Goal: Information Seeking & Learning: Learn about a topic

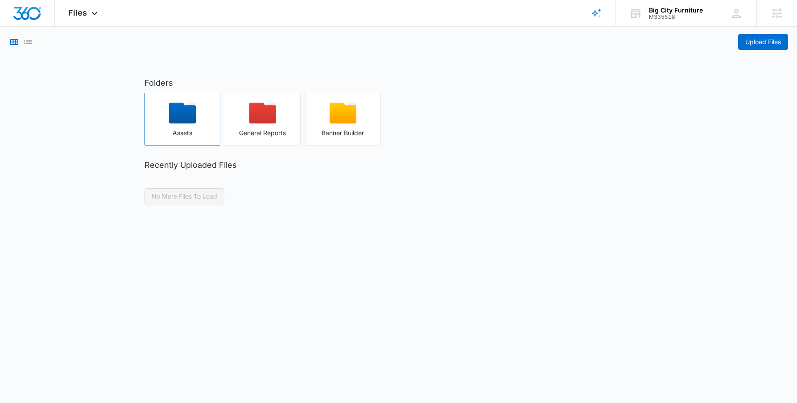
click at [186, 115] on icon "button" at bounding box center [182, 113] width 27 height 21
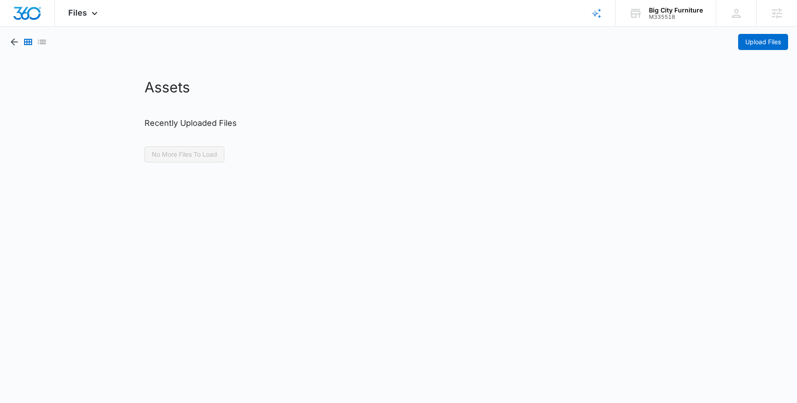
click at [242, 137] on div "Assets Recently Uploaded Files No More Files To Load" at bounding box center [399, 120] width 526 height 86
click at [15, 42] on icon "button" at bounding box center [14, 41] width 7 height 7
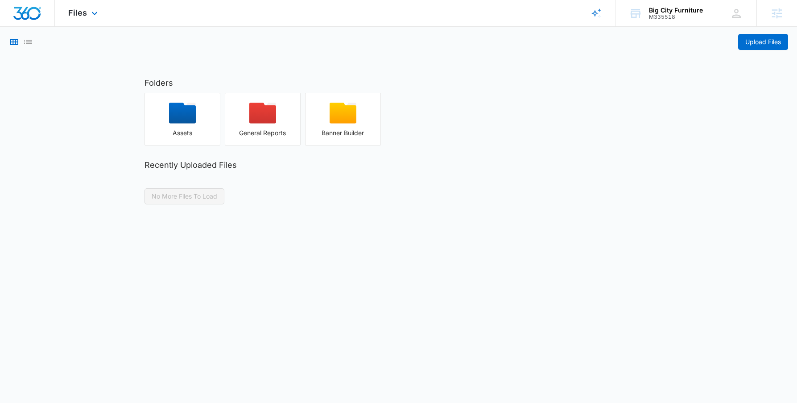
click at [77, 22] on div "Files Apps Reputation Websites Forms CRM Email Social Shop Content Ads Intellig…" at bounding box center [84, 13] width 58 height 26
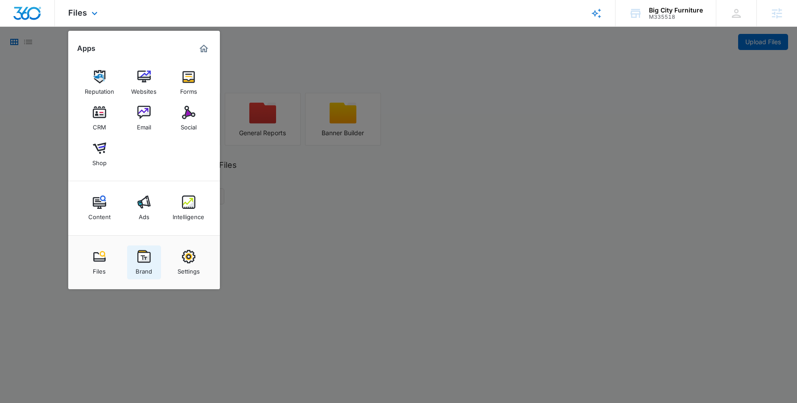
click at [155, 259] on link "Brand" at bounding box center [144, 262] width 34 height 34
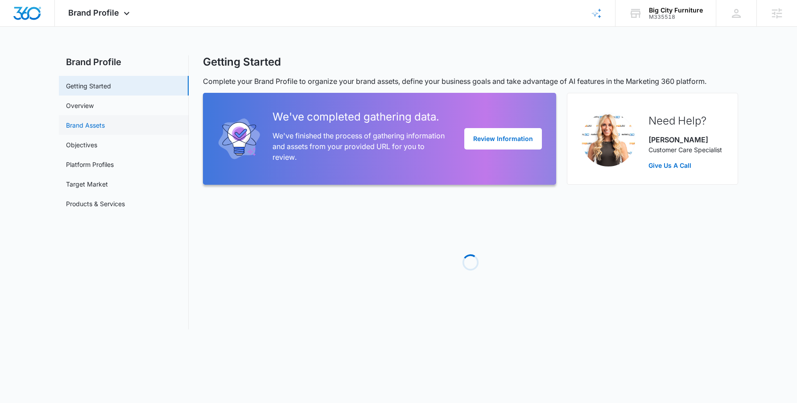
click at [90, 121] on link "Brand Assets" at bounding box center [85, 124] width 39 height 9
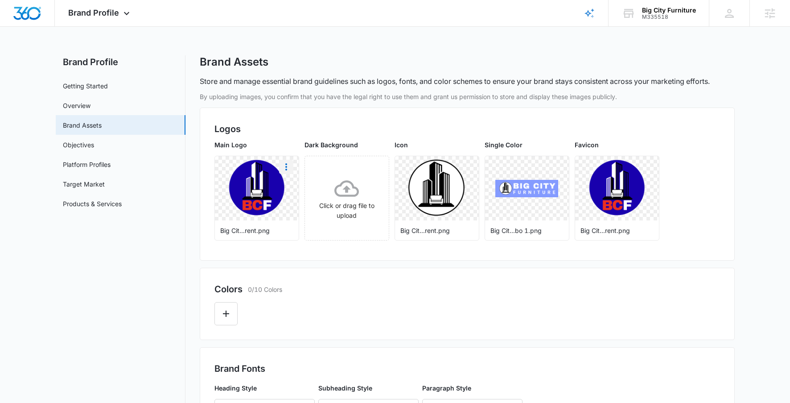
click at [285, 166] on icon "More" at bounding box center [286, 166] width 11 height 11
click at [306, 189] on div "Download" at bounding box center [304, 192] width 29 height 6
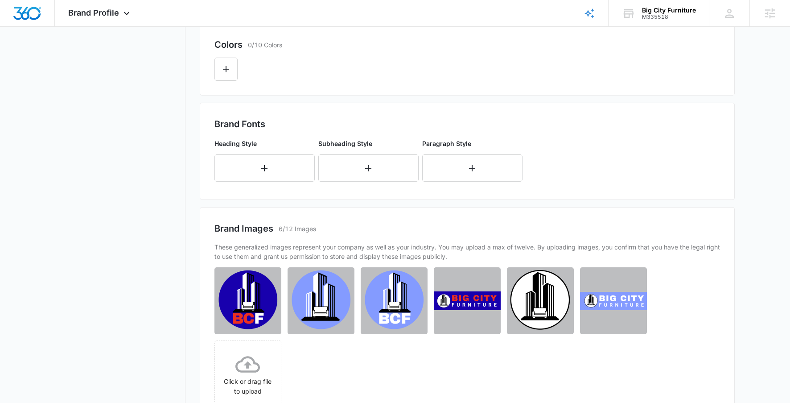
scroll to position [251, 0]
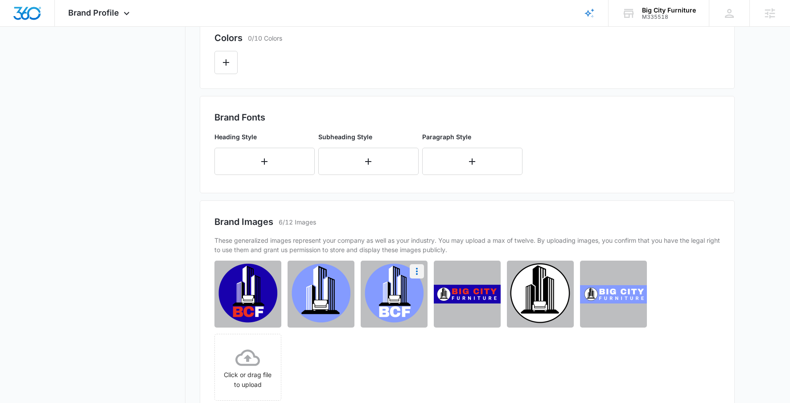
click at [418, 273] on icon "More" at bounding box center [417, 271] width 11 height 11
click at [397, 296] on div "Download" at bounding box center [387, 296] width 29 height 6
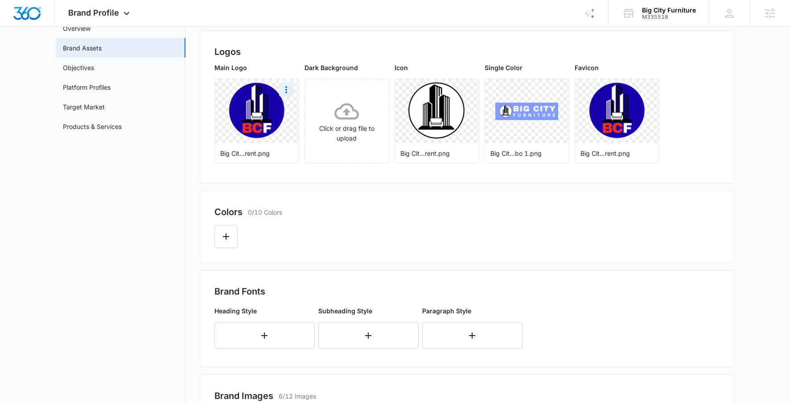
scroll to position [371, 0]
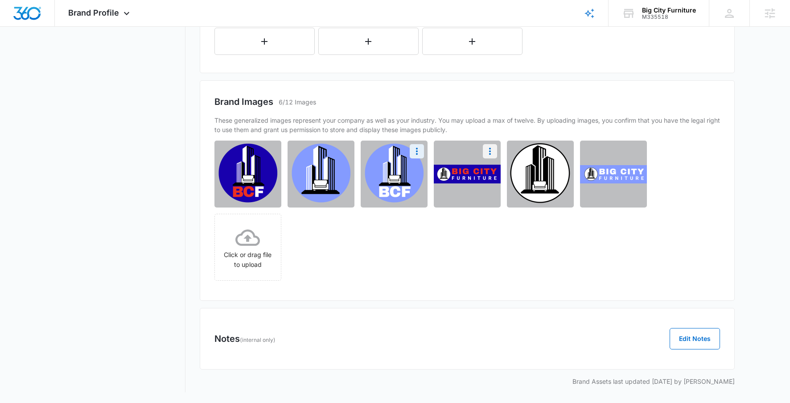
click at [494, 149] on icon "More" at bounding box center [490, 151] width 11 height 11
click at [465, 169] on button "Download" at bounding box center [466, 175] width 61 height 13
click at [40, 12] on img "Dashboard" at bounding box center [27, 13] width 29 height 13
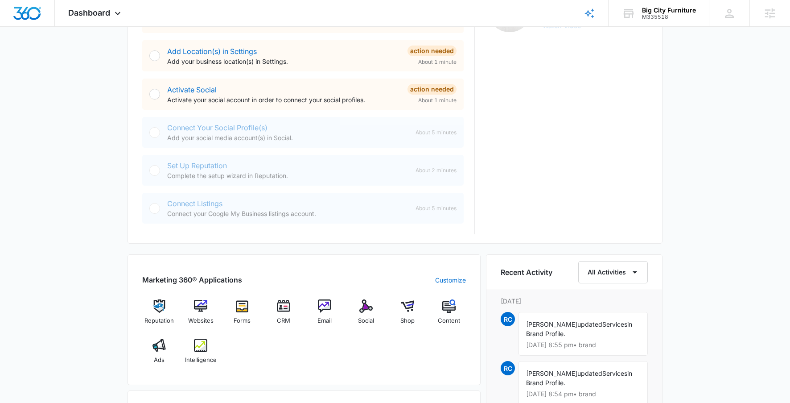
scroll to position [331, 0]
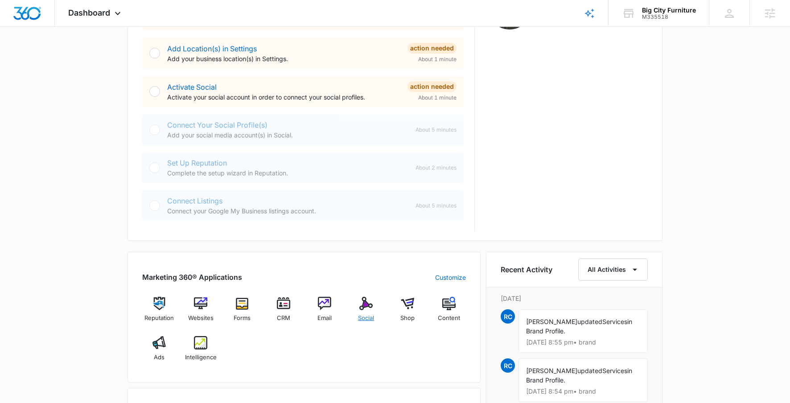
click at [363, 307] on img at bounding box center [365, 302] width 13 height 13
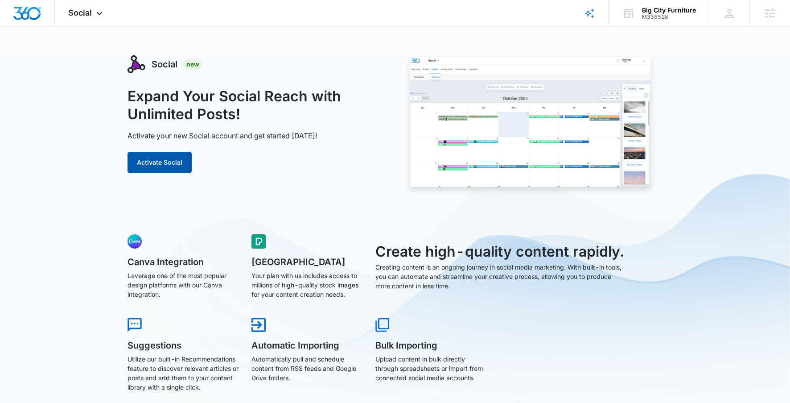
click at [173, 169] on button "Activate Social" at bounding box center [160, 162] width 64 height 21
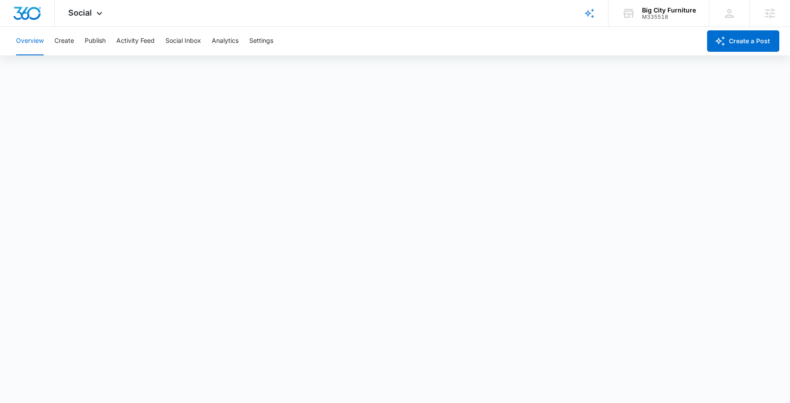
scroll to position [2, 0]
click at [184, 47] on button "Social Inbox" at bounding box center [183, 41] width 36 height 29
click at [30, 17] on img "Dashboard" at bounding box center [27, 13] width 29 height 13
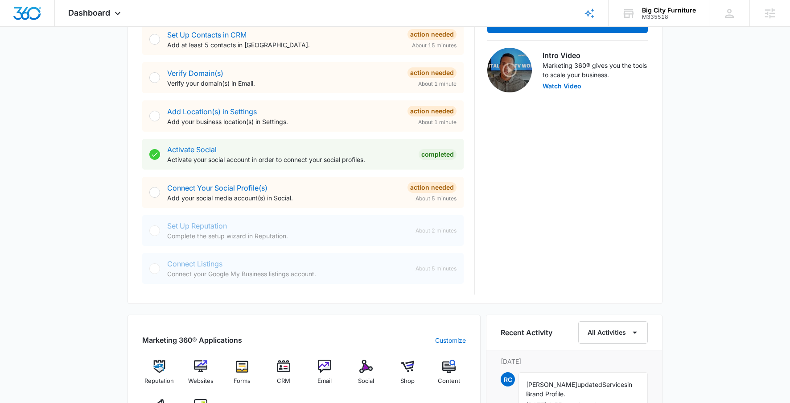
scroll to position [354, 0]
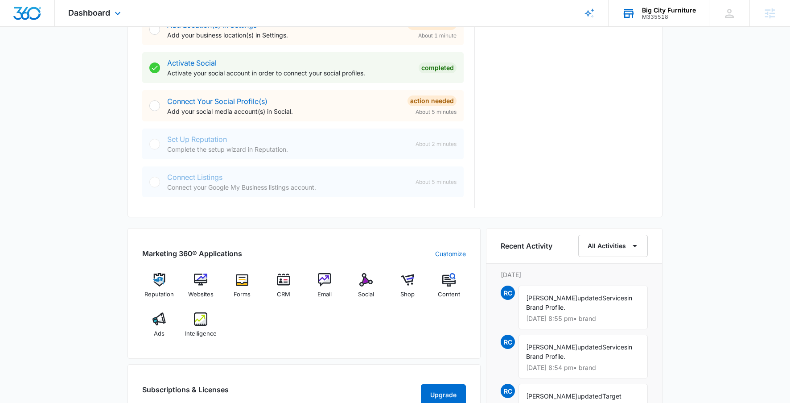
click at [649, 18] on div "M335518" at bounding box center [669, 17] width 54 height 6
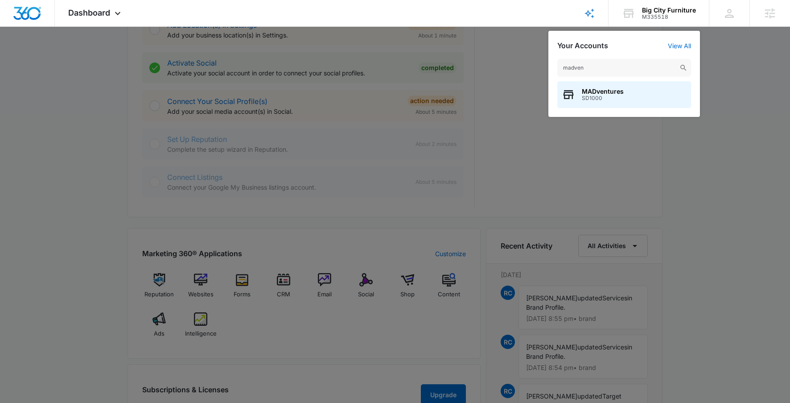
type input "madven"
click at [600, 100] on span "SD1000" at bounding box center [603, 98] width 42 height 6
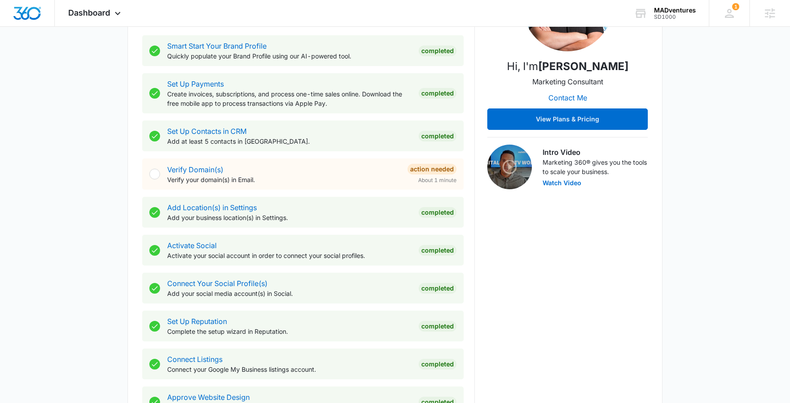
scroll to position [362, 0]
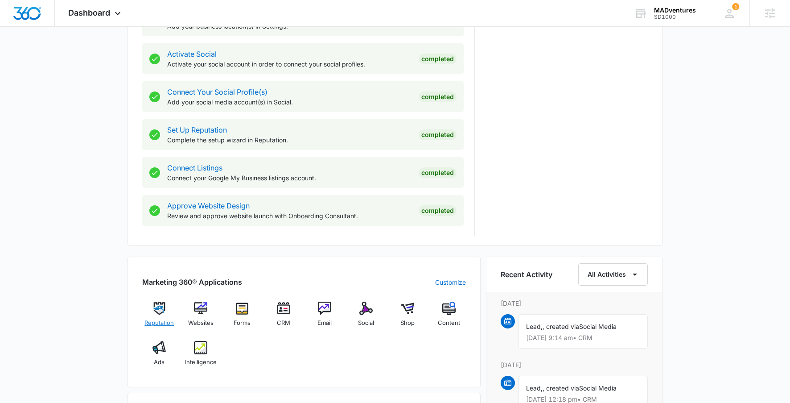
click at [166, 310] on div "Reputation" at bounding box center [159, 317] width 34 height 32
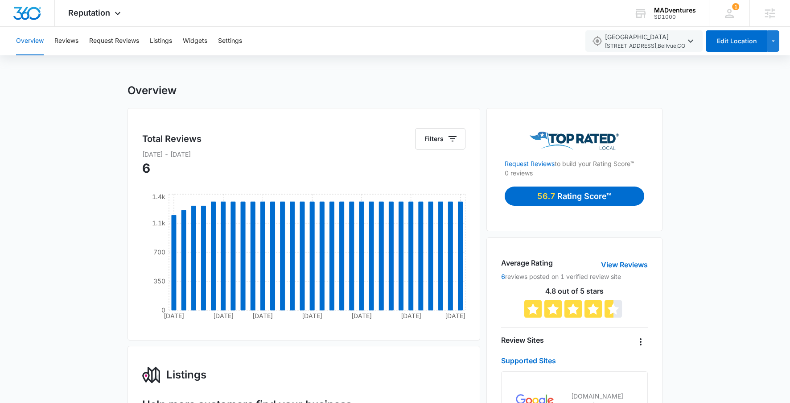
drag, startPoint x: 144, startPoint y: 153, endPoint x: 312, endPoint y: 156, distance: 168.1
click at [312, 156] on p "[DATE] - [DATE]" at bounding box center [303, 153] width 323 height 9
drag, startPoint x: 501, startPoint y: 262, endPoint x: 625, endPoint y: 319, distance: 137.3
click at [625, 319] on div "Average Rating View Reviews 6 reviews posted on 1 verified review site 4.8 out …" at bounding box center [574, 338] width 176 height 202
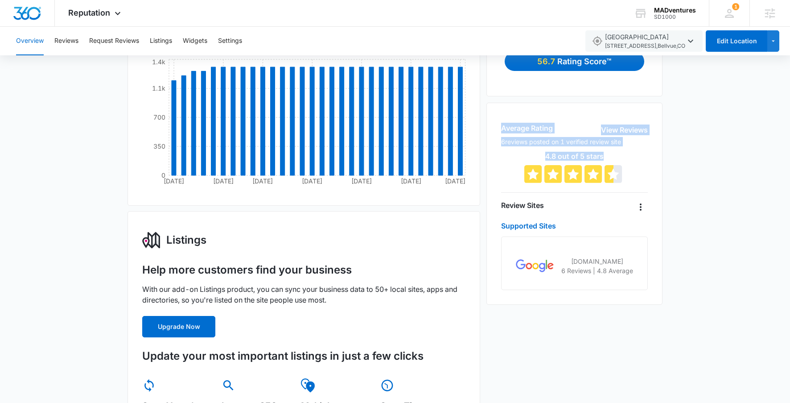
scroll to position [140, 0]
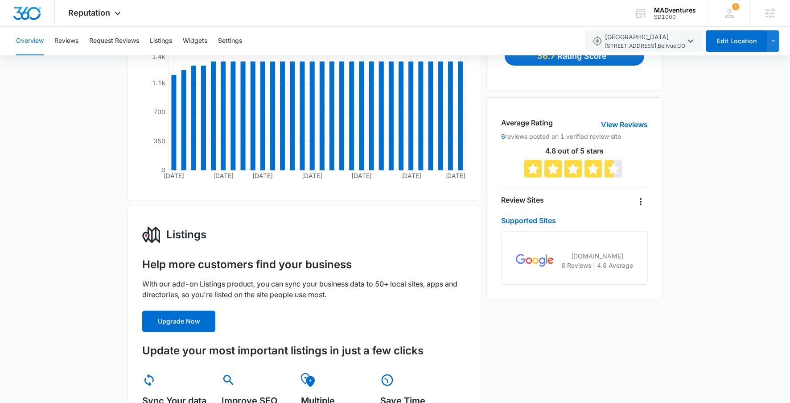
click at [502, 201] on h4 "Review Sites" at bounding box center [522, 199] width 43 height 11
drag, startPoint x: 497, startPoint y: 196, endPoint x: 684, endPoint y: 296, distance: 212.2
click at [684, 296] on div "Overview Total Reviews Filters [DATE] - [DATE] [DATE] [DATE] [DATE] [DATE] Dec …" at bounding box center [395, 394] width 790 height 900
click at [675, 289] on div "Overview Total Reviews Filters [DATE] - [DATE] [DATE] [DATE] [DATE] [DATE] Dec …" at bounding box center [395, 394] width 790 height 900
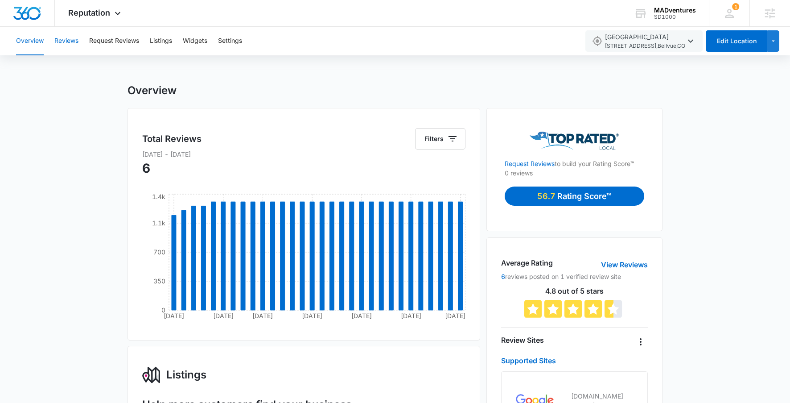
click at [61, 37] on button "Reviews" at bounding box center [66, 41] width 24 height 29
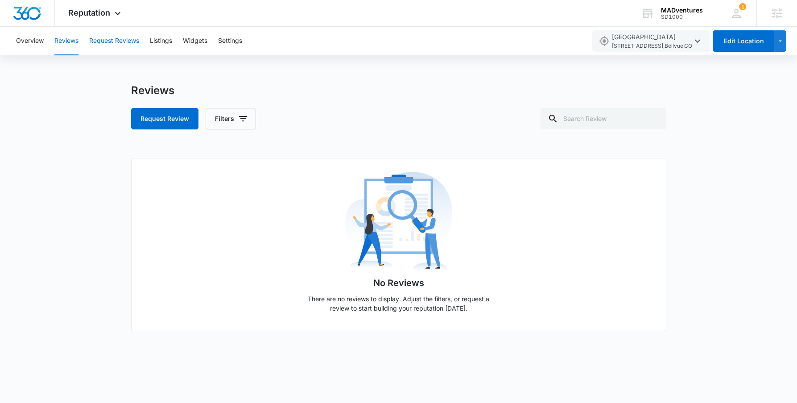
click at [116, 53] on button "Request Reviews" at bounding box center [114, 41] width 50 height 29
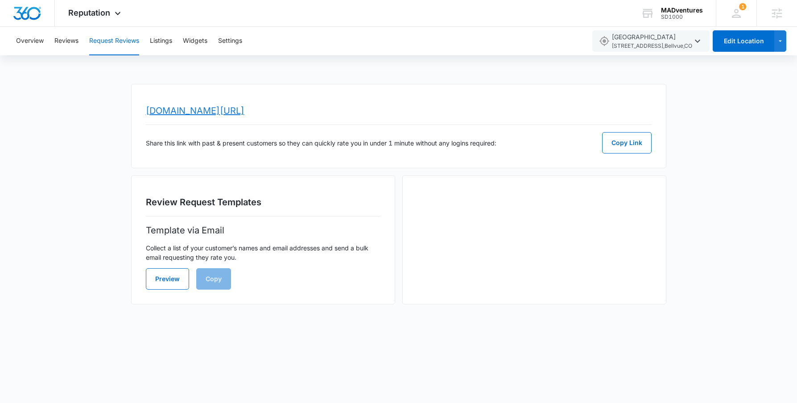
click at [216, 106] on link "[DOMAIN_NAME][URL]" at bounding box center [195, 110] width 99 height 11
click at [87, 8] on span "Reputation" at bounding box center [89, 12] width 42 height 9
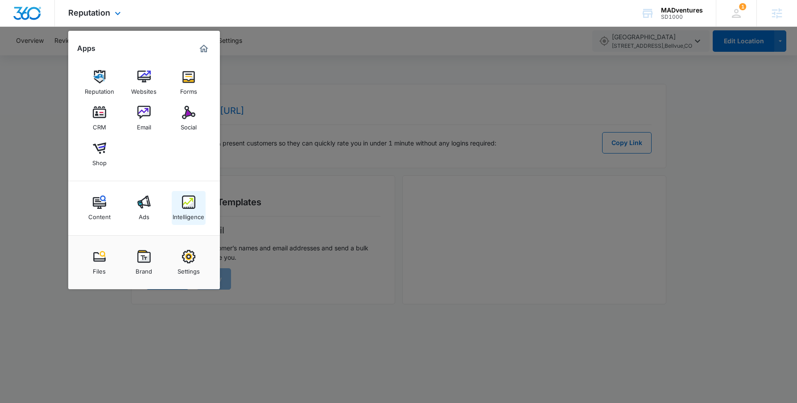
click at [185, 194] on link "Intelligence" at bounding box center [189, 208] width 34 height 34
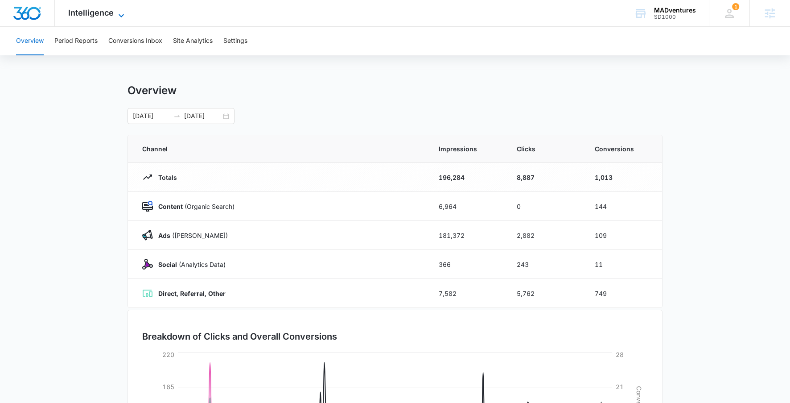
click at [84, 16] on span "Intelligence" at bounding box center [90, 12] width 45 height 9
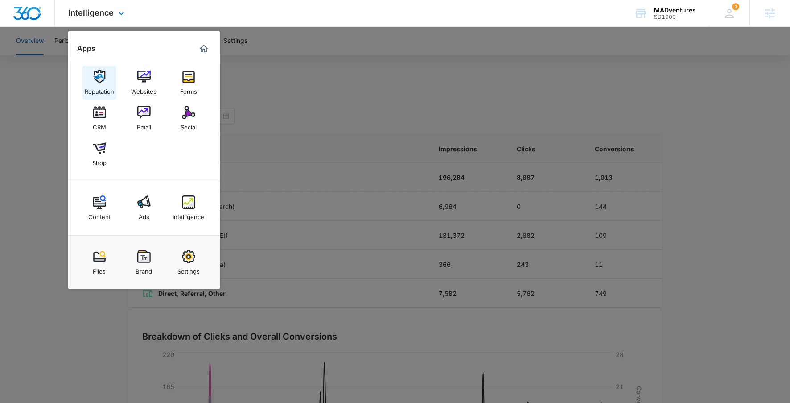
click at [95, 84] on div "Reputation" at bounding box center [99, 89] width 29 height 12
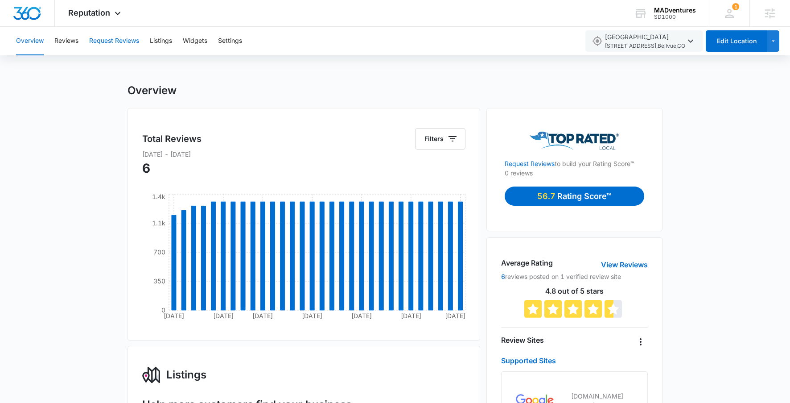
click at [96, 45] on button "Request Reviews" at bounding box center [114, 41] width 50 height 29
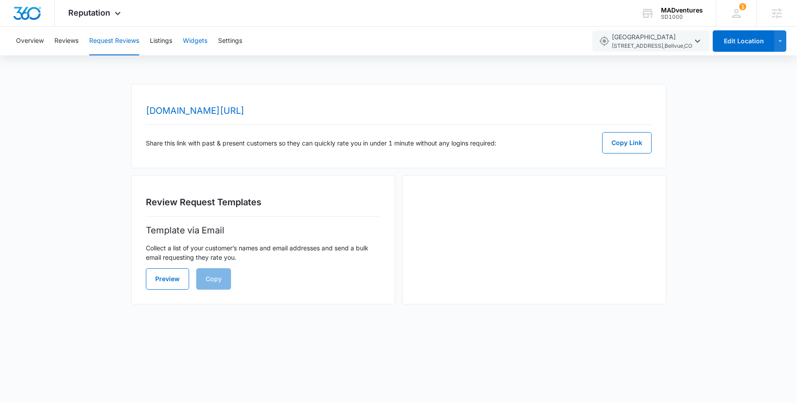
click at [192, 34] on button "Widgets" at bounding box center [195, 41] width 25 height 29
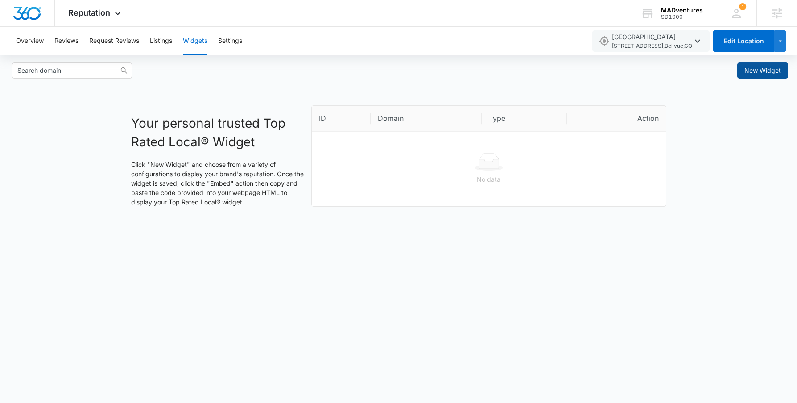
click at [751, 76] on button "New Widget" at bounding box center [762, 70] width 51 height 16
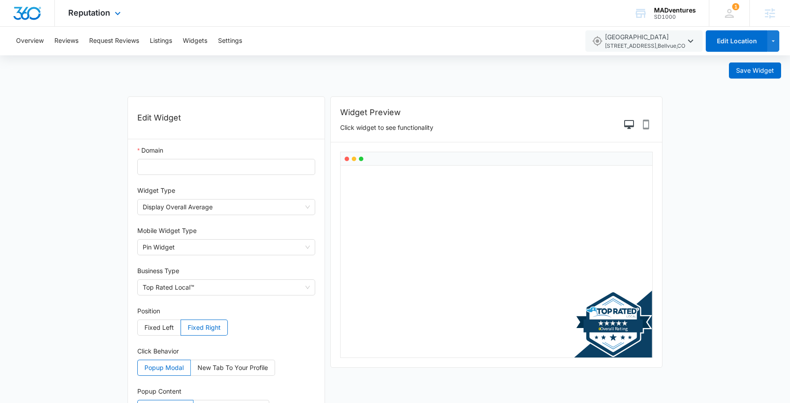
click at [25, 12] on img "Dashboard" at bounding box center [27, 13] width 29 height 13
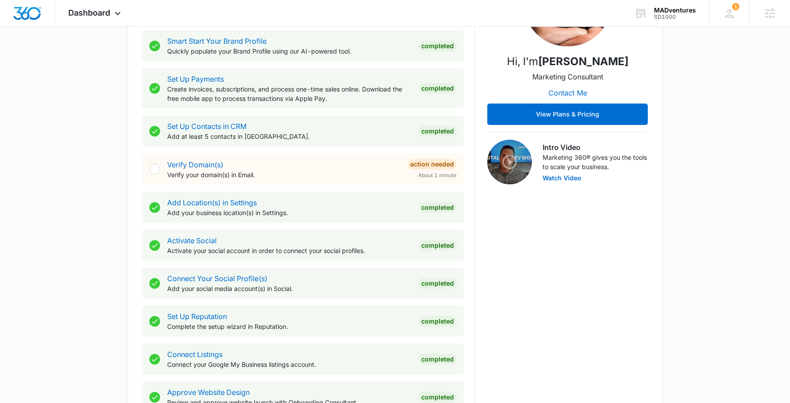
scroll to position [481, 0]
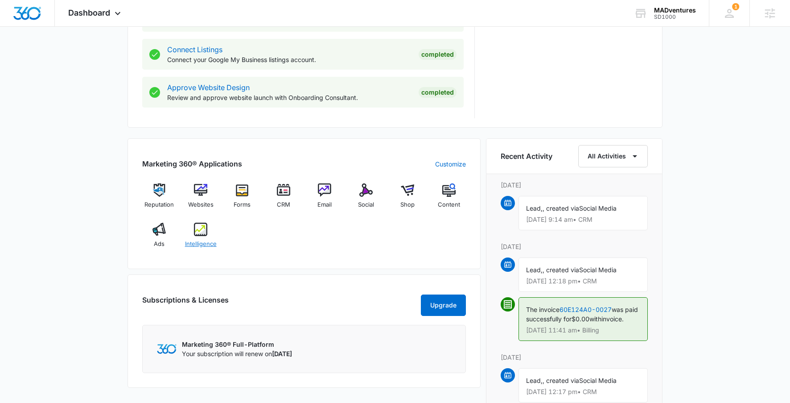
click at [207, 230] on img at bounding box center [200, 228] width 13 height 13
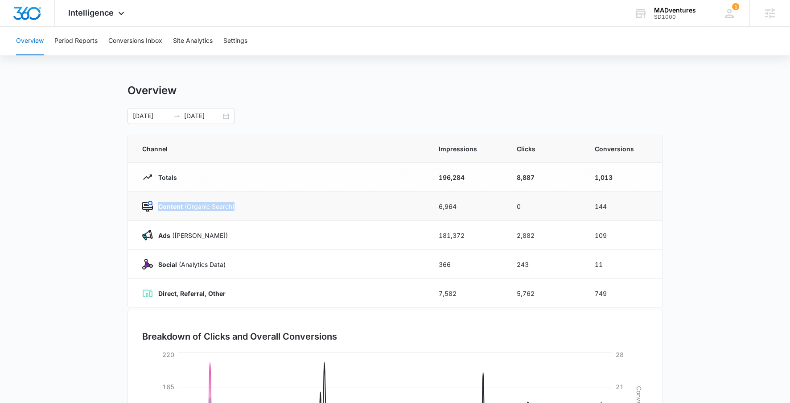
drag, startPoint x: 159, startPoint y: 207, endPoint x: 288, endPoint y: 205, distance: 129.8
click at [288, 205] on div "Content (Organic Search)" at bounding box center [279, 206] width 275 height 11
click at [161, 233] on strong "Ads" at bounding box center [164, 235] width 12 height 8
drag, startPoint x: 168, startPoint y: 239, endPoint x: 283, endPoint y: 235, distance: 115.1
click at [283, 235] on div "Ads ([PERSON_NAME])" at bounding box center [279, 235] width 275 height 11
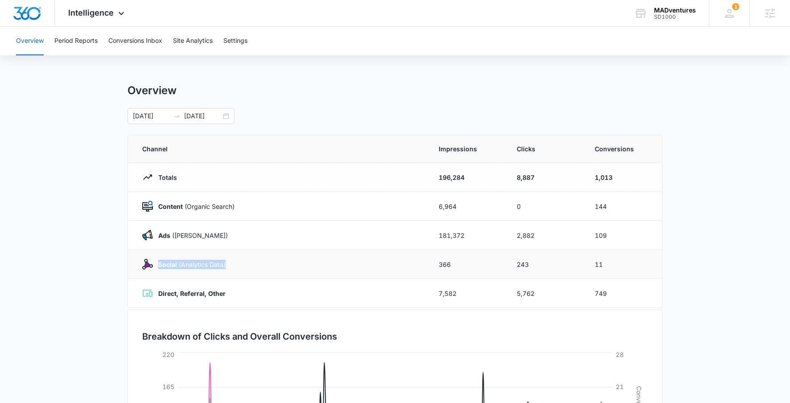
drag, startPoint x: 155, startPoint y: 264, endPoint x: 253, endPoint y: 271, distance: 97.9
click at [253, 271] on td "Social (Analytics Data)" at bounding box center [278, 264] width 300 height 29
drag, startPoint x: 159, startPoint y: 294, endPoint x: 312, endPoint y: 291, distance: 153.4
click at [312, 291] on div "Direct, Referral, Other" at bounding box center [279, 293] width 275 height 11
drag, startPoint x: 619, startPoint y: 179, endPoint x: 583, endPoint y: 179, distance: 35.7
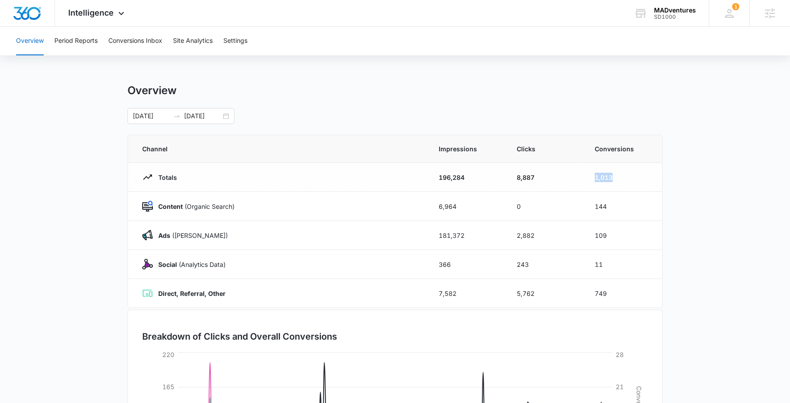
click at [583, 179] on tr "Totals 196,284 8,887 1,013" at bounding box center [395, 177] width 534 height 29
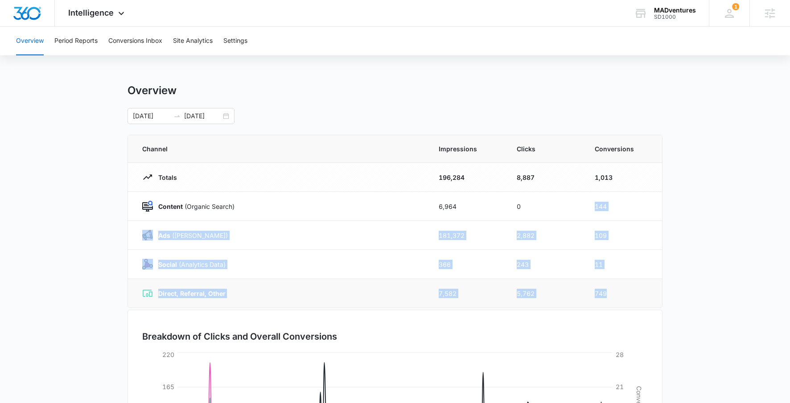
drag, startPoint x: 595, startPoint y: 207, endPoint x: 609, endPoint y: 295, distance: 89.3
click at [609, 295] on tbody "Totals 196,284 8,887 1,013 Content (Organic Search) 6,964 0 144 Ads ([PERSON_NA…" at bounding box center [395, 235] width 534 height 145
click at [609, 295] on td "749" at bounding box center [623, 293] width 78 height 29
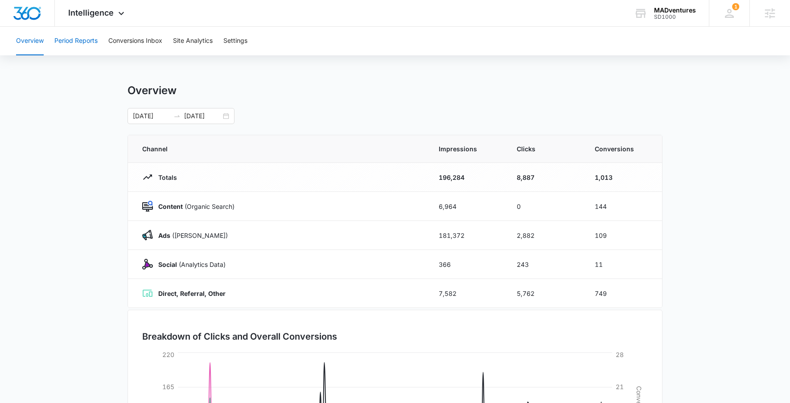
click at [95, 43] on button "Period Reports" at bounding box center [75, 41] width 43 height 29
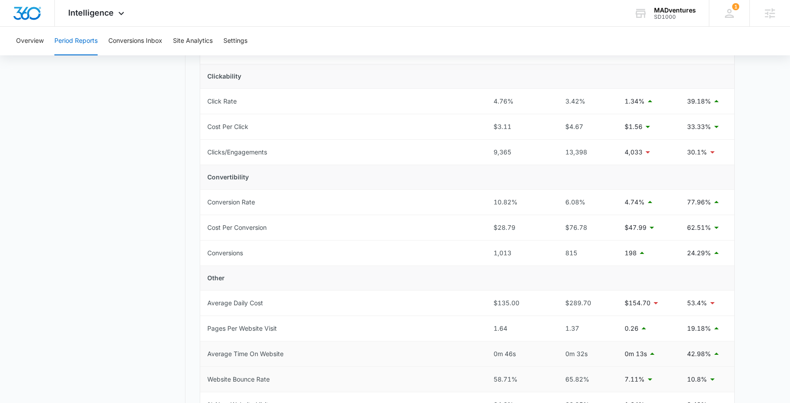
scroll to position [196, 0]
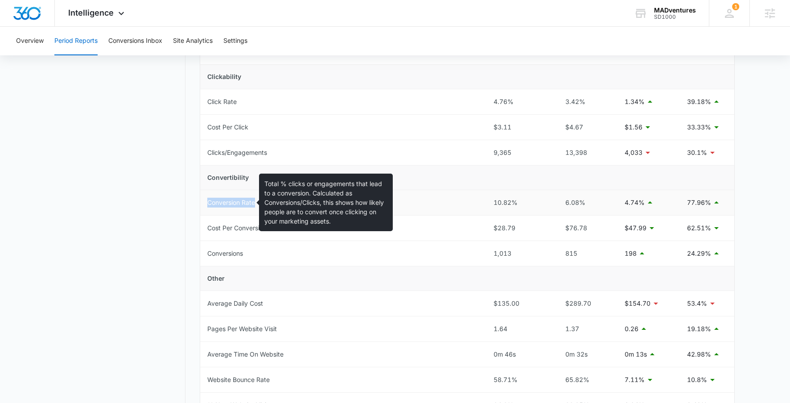
drag, startPoint x: 200, startPoint y: 204, endPoint x: 330, endPoint y: 206, distance: 129.8
click at [330, 206] on td "Conversion Rate" at bounding box center [343, 202] width 286 height 25
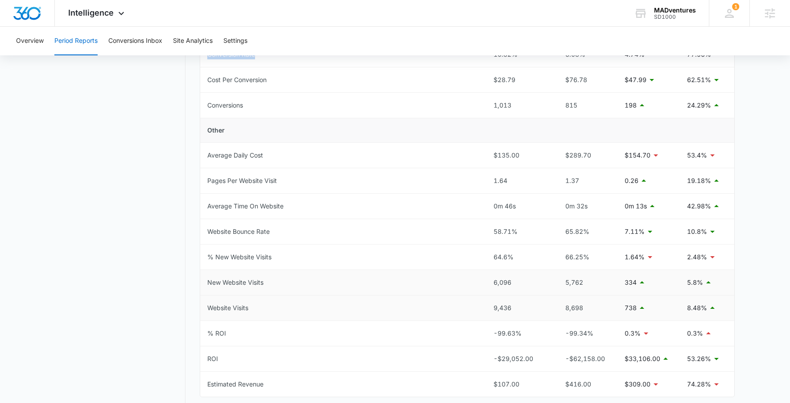
scroll to position [381, 0]
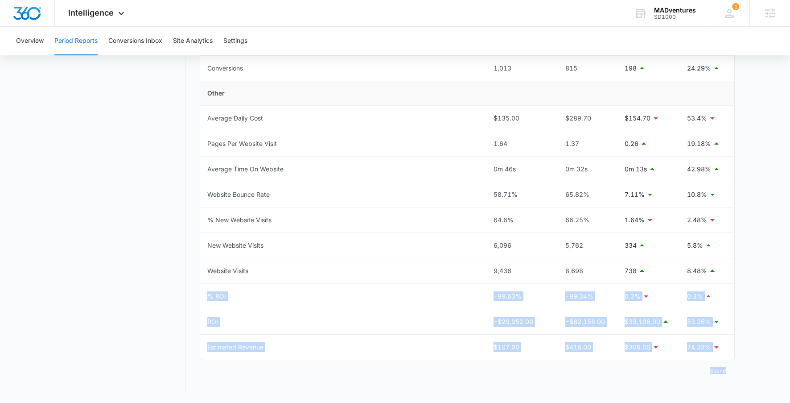
drag, startPoint x: 203, startPoint y: 291, endPoint x: 420, endPoint y: 387, distance: 237.6
click at [420, 387] on div "Overall [DATE] [DATE] compared to Previous Period ( [DATE] – [DATE] ) Metric Th…" at bounding box center [467, 47] width 535 height 689
click at [506, 318] on div "-$29,052.00" at bounding box center [519, 322] width 51 height 10
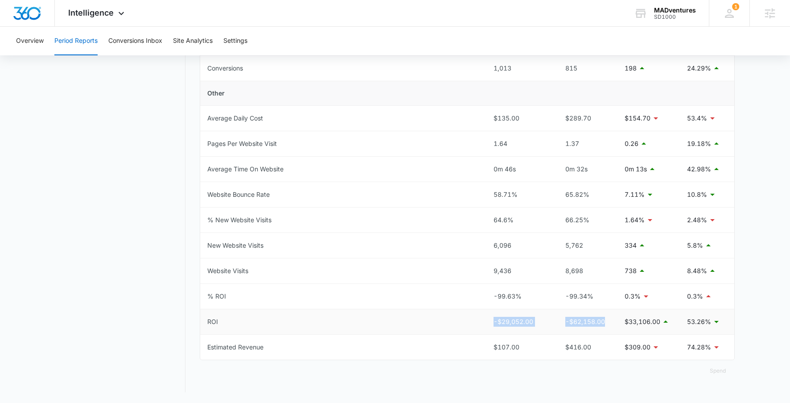
drag, startPoint x: 486, startPoint y: 321, endPoint x: 611, endPoint y: 321, distance: 124.8
click at [611, 321] on tr "ROI -$29,052.00 -$62,158.00 $33,106.00 53.26%" at bounding box center [467, 321] width 534 height 25
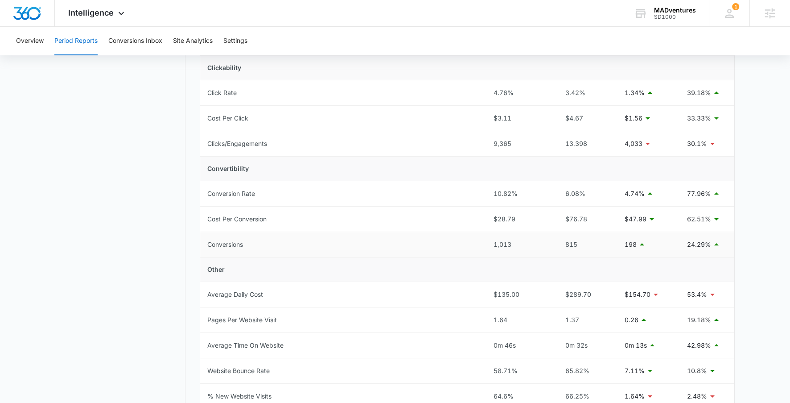
scroll to position [0, 0]
